Goal: Task Accomplishment & Management: Use online tool/utility

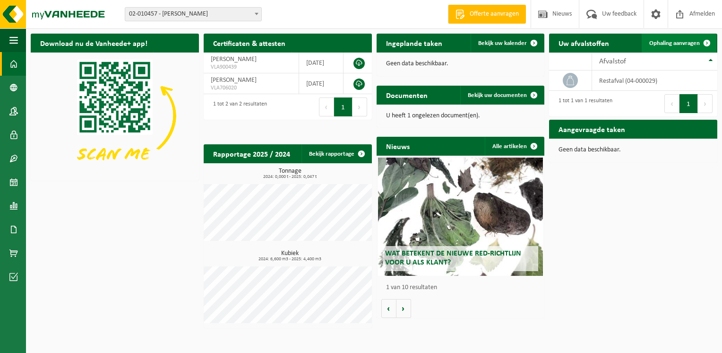
click at [692, 44] on span "Ophaling aanvragen" at bounding box center [675, 43] width 51 height 6
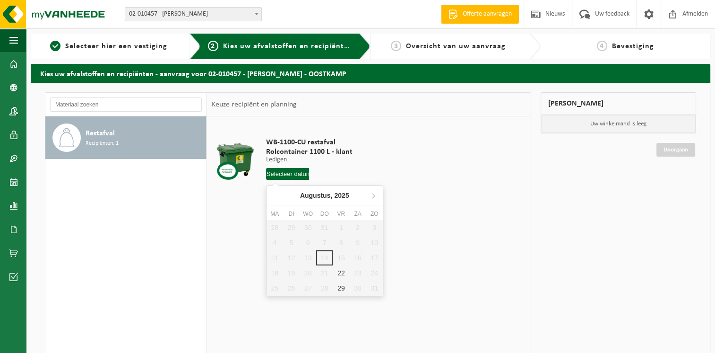
click at [296, 178] on input "text" at bounding box center [287, 174] width 43 height 12
click at [339, 273] on div "22" at bounding box center [341, 272] width 17 height 15
type input "Van 2025-08-22"
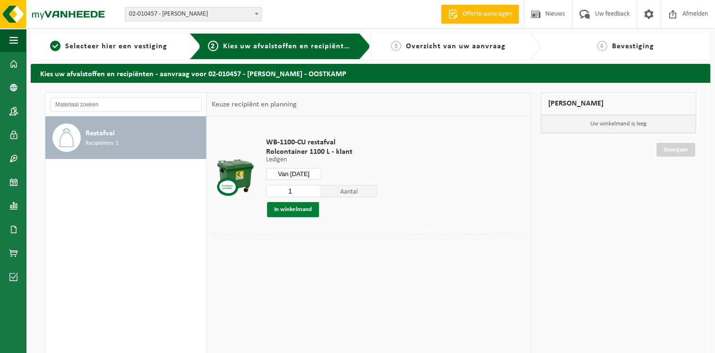
click at [282, 212] on button "In winkelmand" at bounding box center [293, 209] width 52 height 15
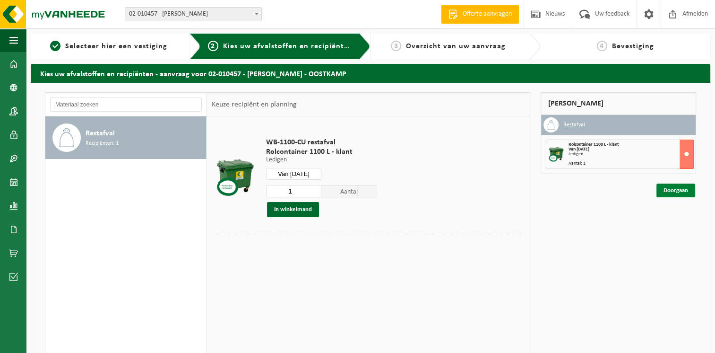
click at [666, 186] on link "Doorgaan" at bounding box center [676, 190] width 39 height 14
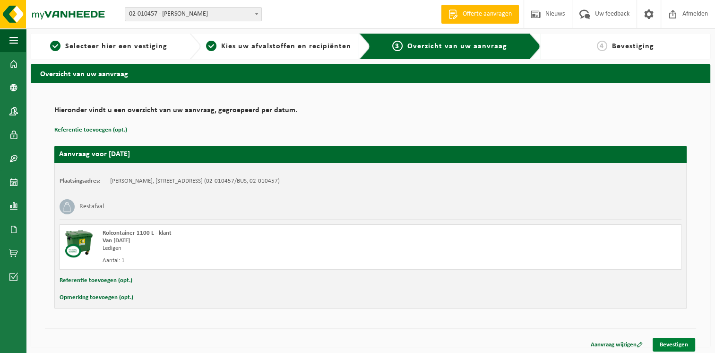
click at [681, 343] on link "Bevestigen" at bounding box center [674, 345] width 43 height 14
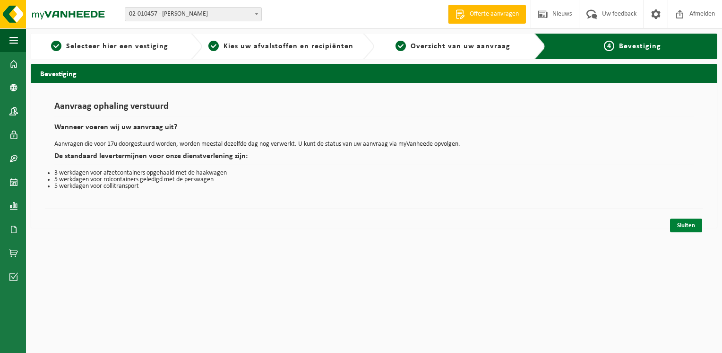
click at [694, 226] on link "Sluiten" at bounding box center [686, 225] width 32 height 14
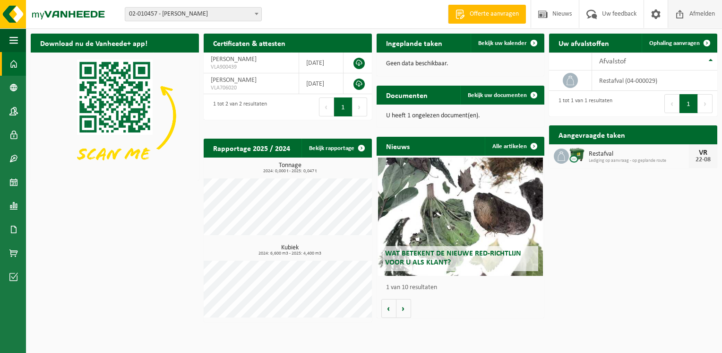
click at [703, 17] on span "Afmelden" at bounding box center [702, 14] width 30 height 28
